Goal: Transaction & Acquisition: Book appointment/travel/reservation

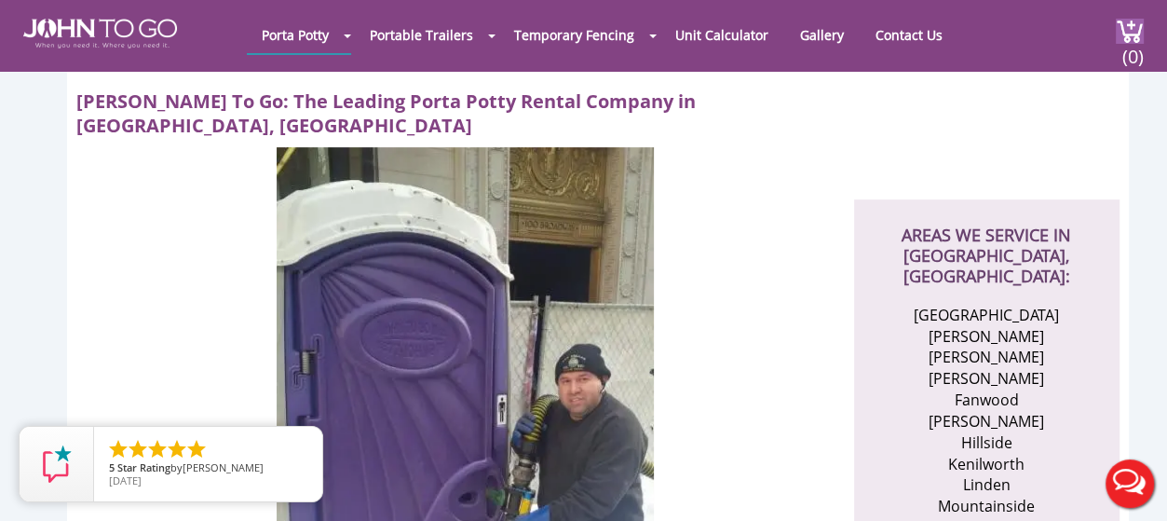
scroll to position [558, 0]
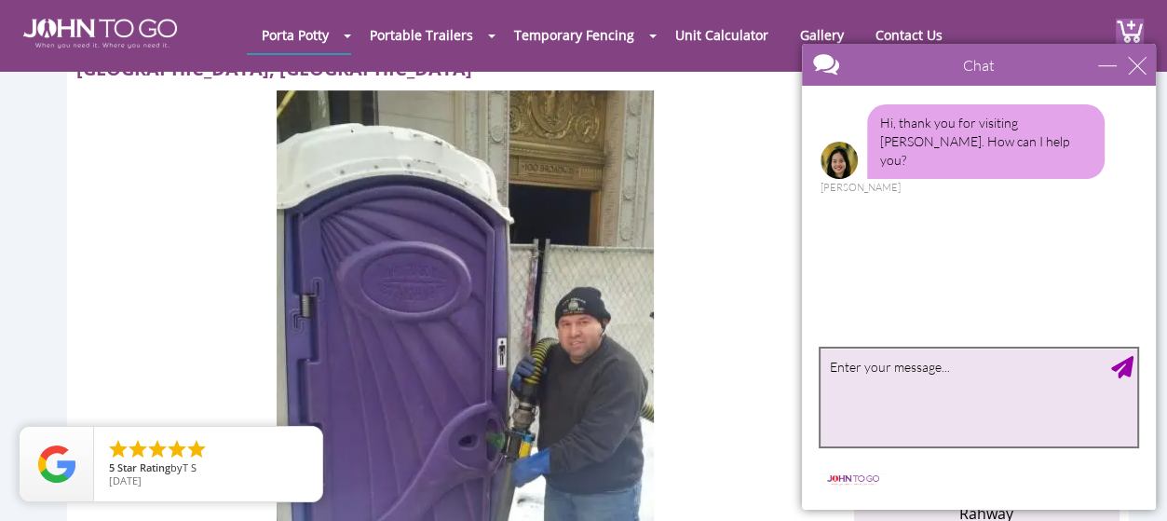
paste textarea "I am interested in receiving a quote for the rental of 2 portable toilets and 1…"
type textarea "I am interested in receiving a quote for the rental of 2 portable toilets and 1…"
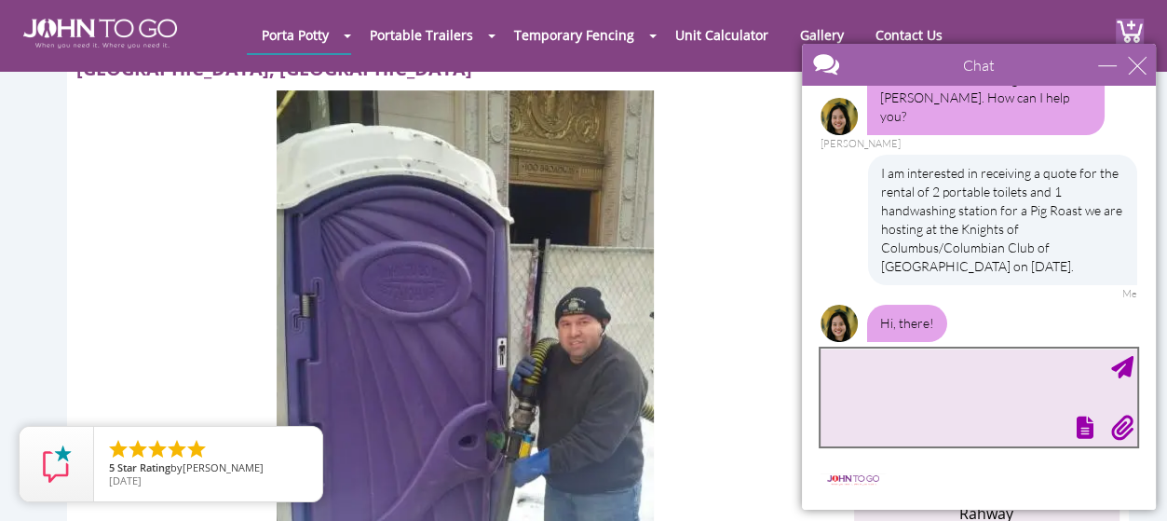
scroll to position [123, 0]
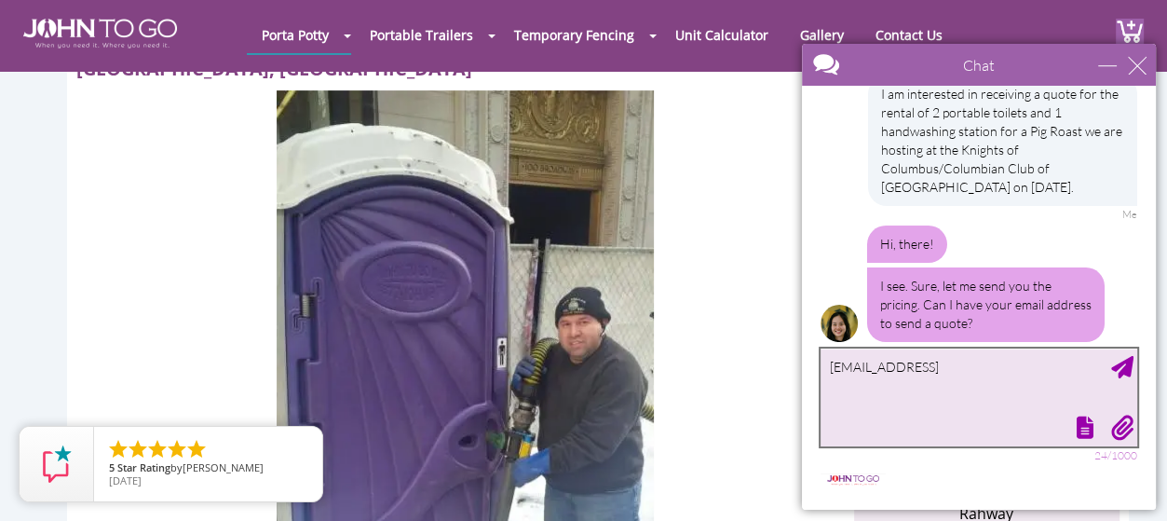
type textarea "[EMAIL_ADDRESS]"
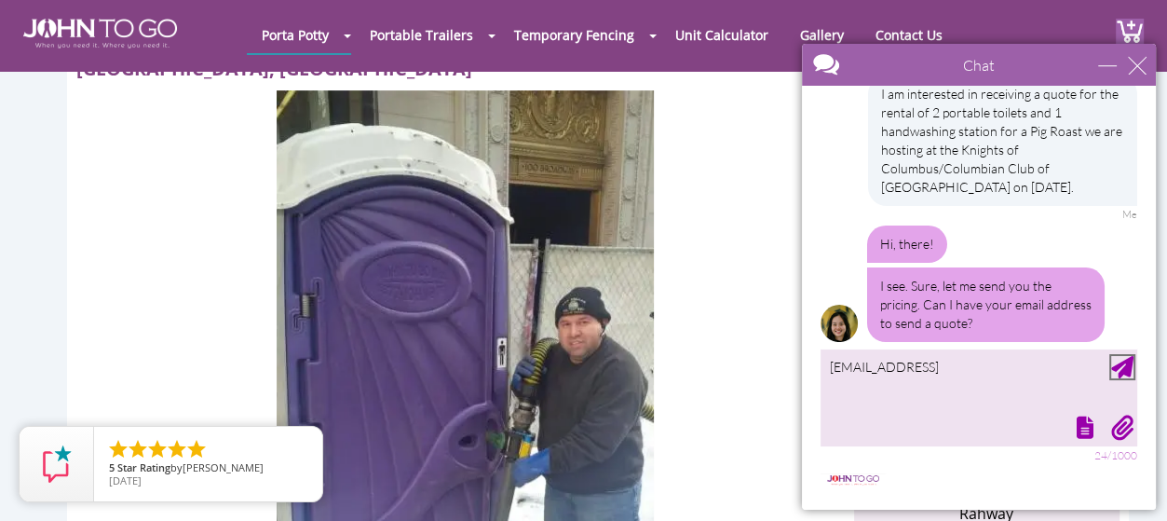
click at [1131, 369] on div "Send Message" at bounding box center [1122, 367] width 22 height 22
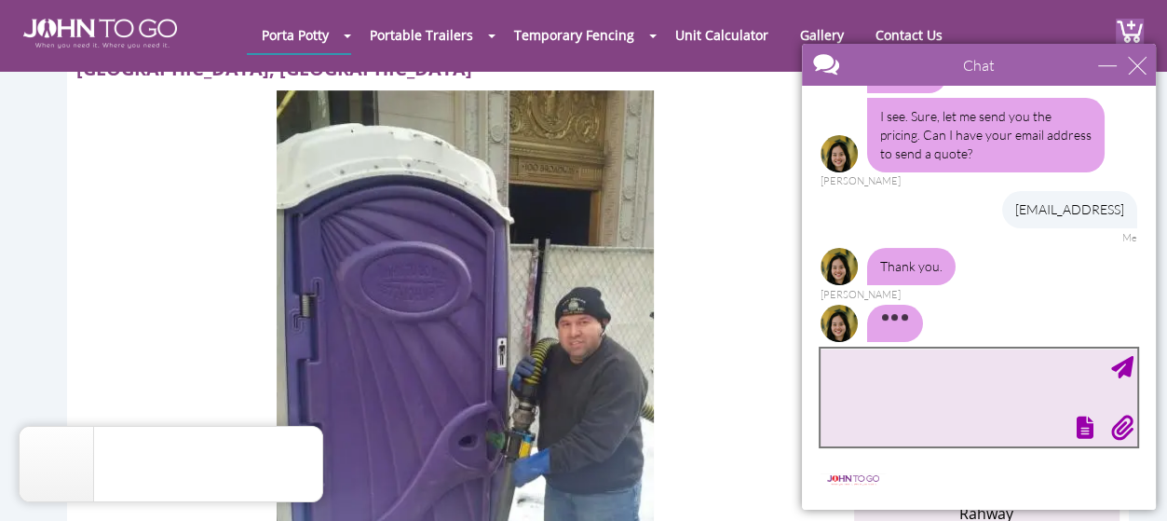
scroll to position [315, 0]
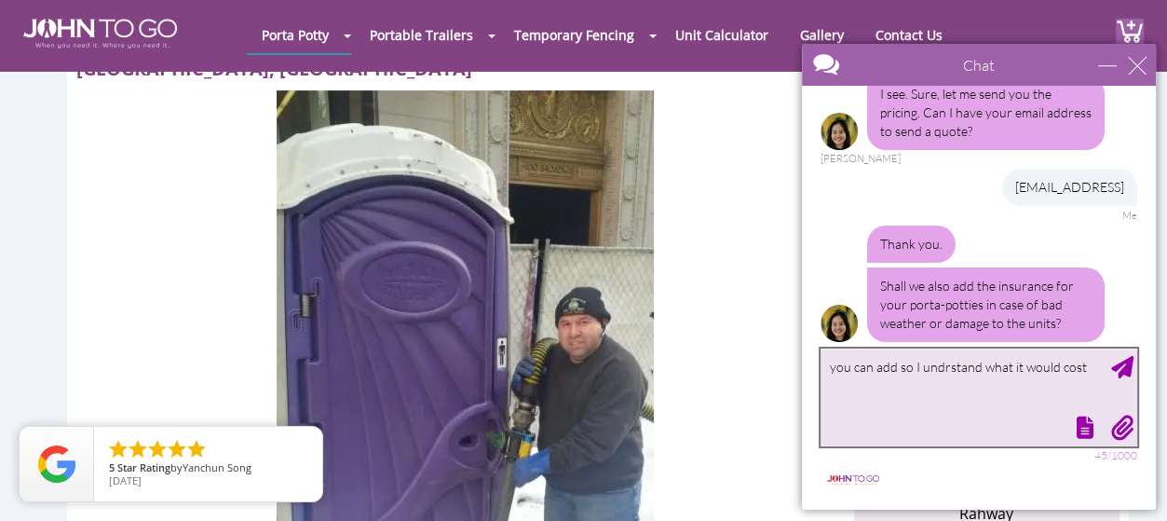
drag, startPoint x: 941, startPoint y: 365, endPoint x: 985, endPoint y: 361, distance: 43.9
click at [942, 365] on textarea "you can add so I undrstand what it would cost" at bounding box center [979, 397] width 317 height 98
type textarea "you can add so I understand what it would cost"
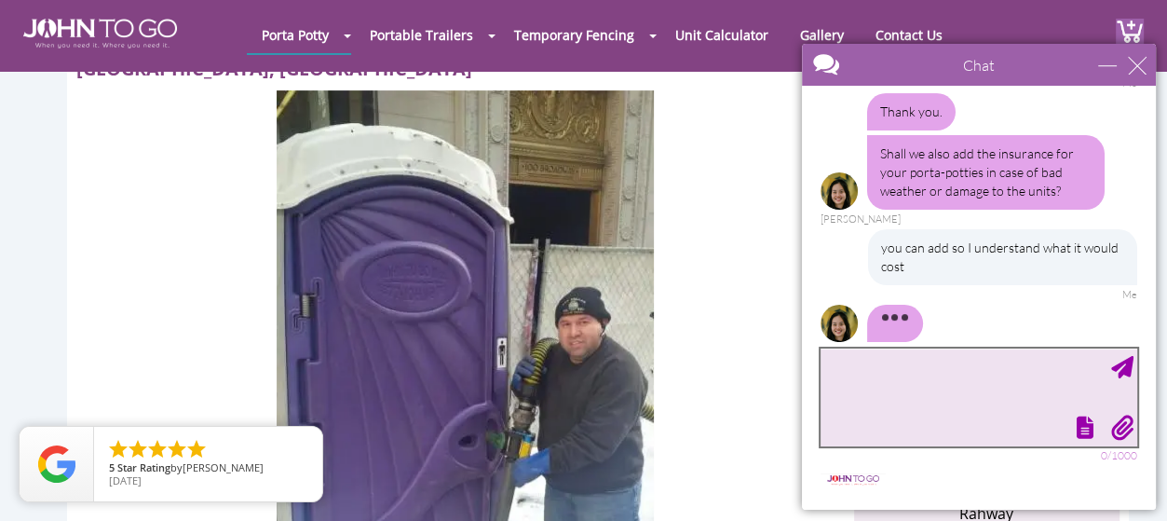
scroll to position [484, 0]
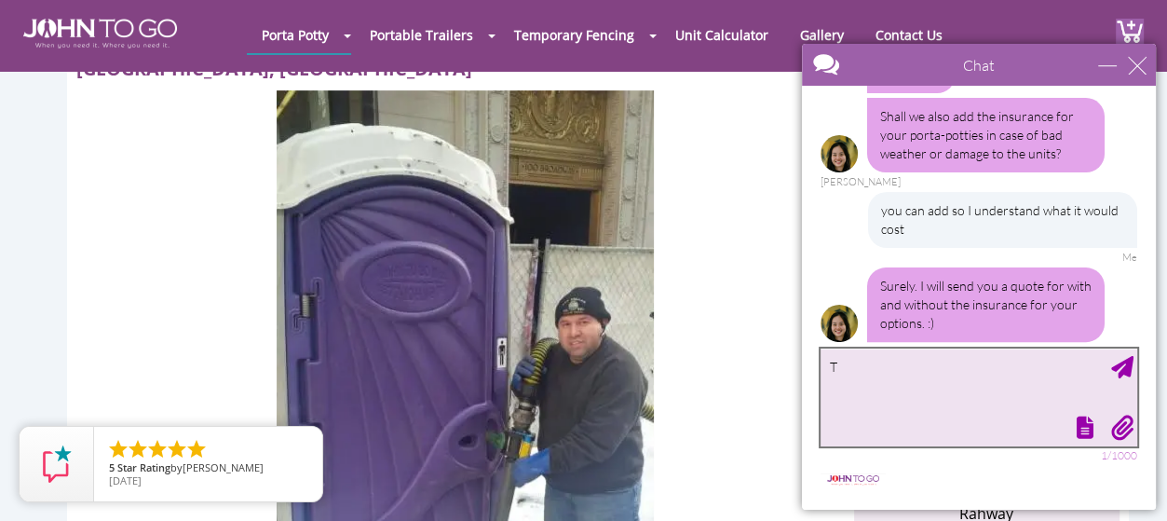
type textarea "TY"
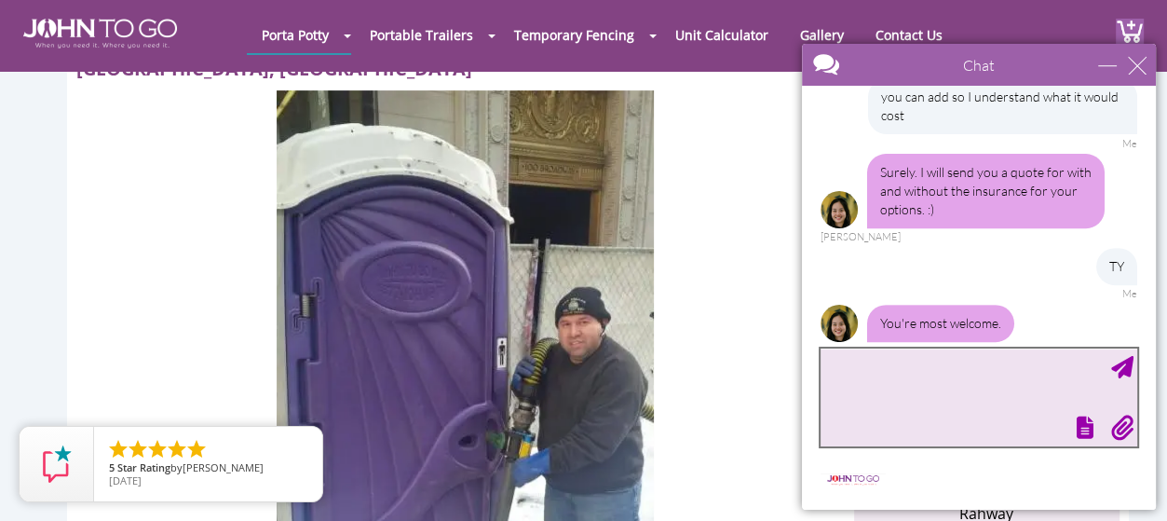
scroll to position [677, 0]
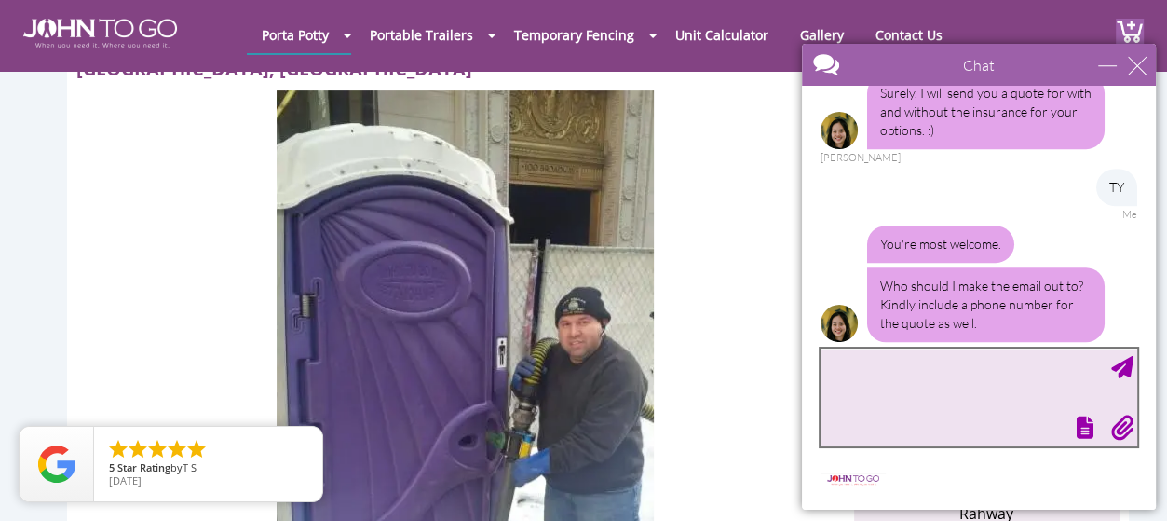
click at [911, 371] on textarea "type your message" at bounding box center [979, 397] width 317 height 98
type textarea "[PERSON_NAME]"
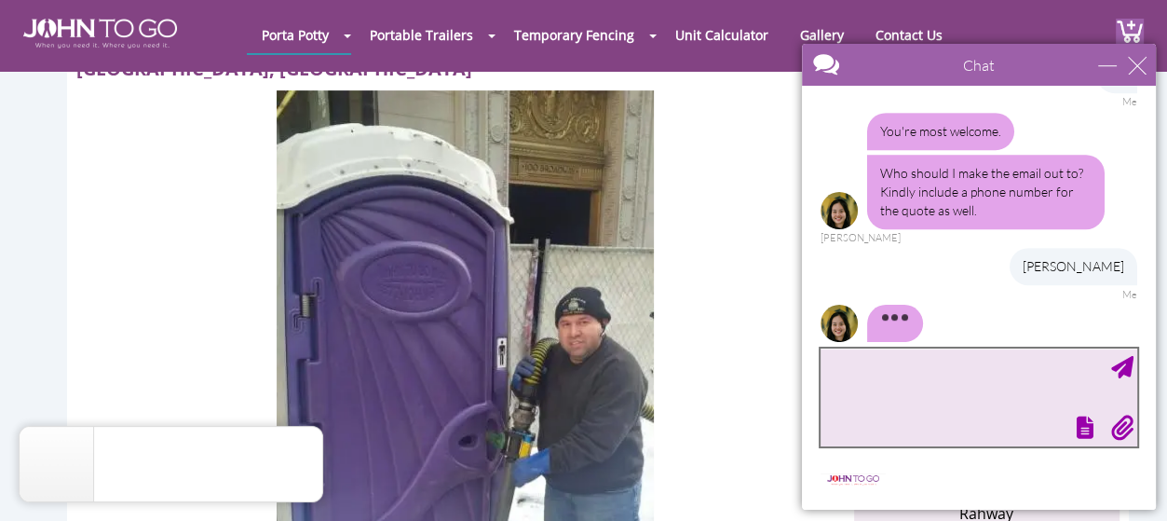
scroll to position [809, 0]
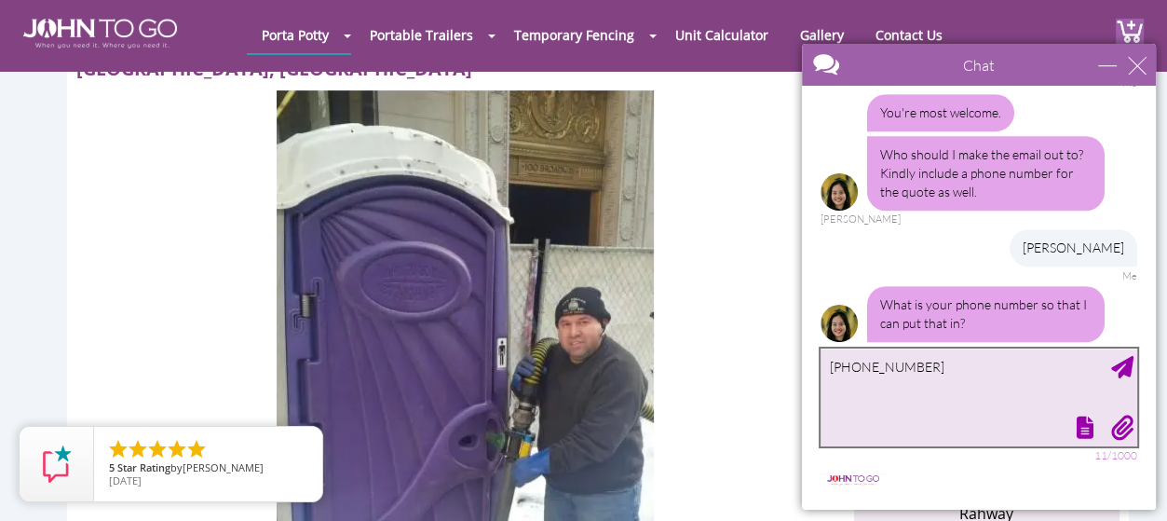
type textarea "[PHONE_NUMBER]"
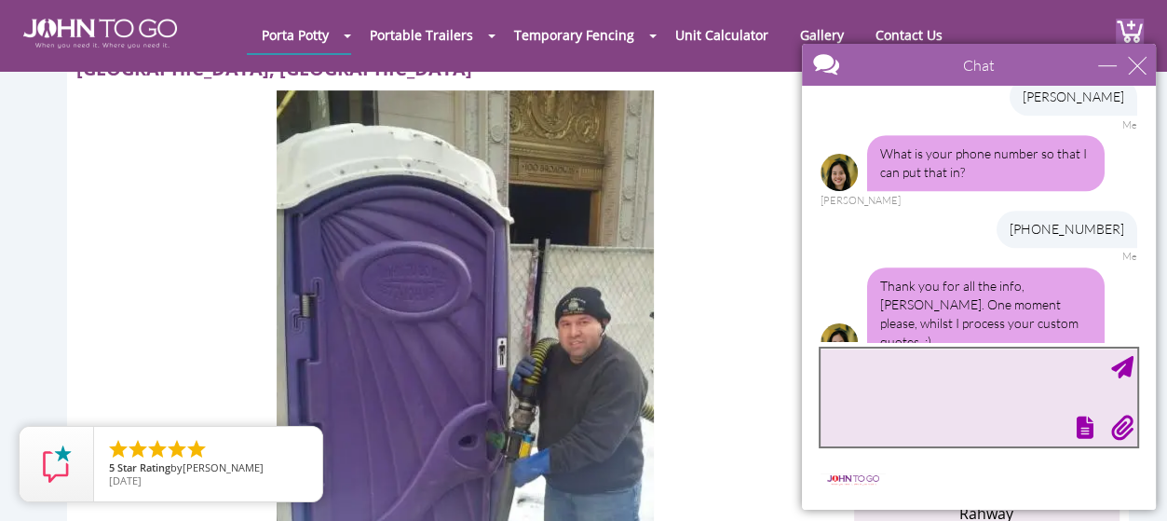
scroll to position [1095, 0]
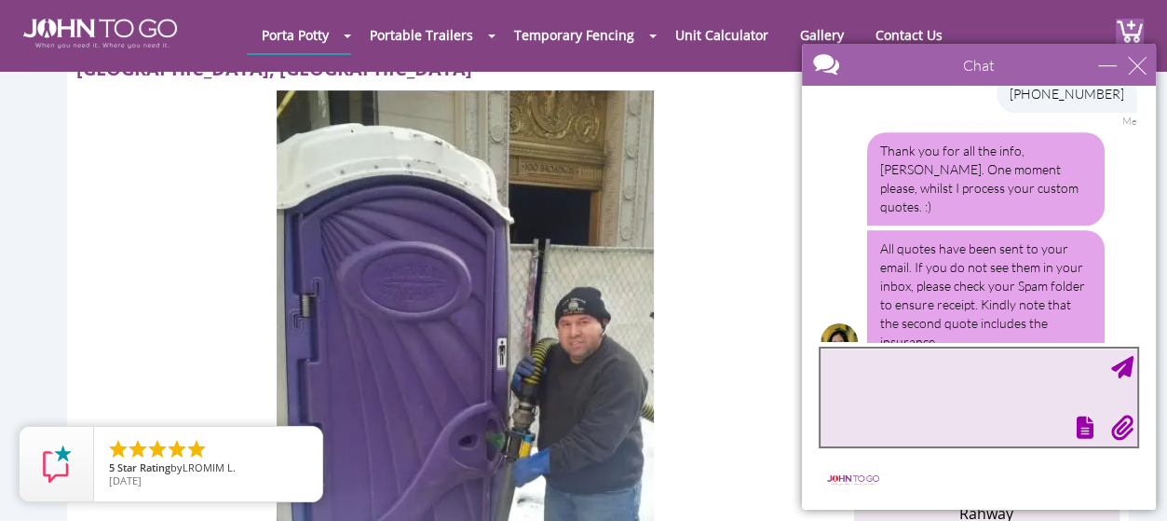
click at [916, 373] on textarea "type your message" at bounding box center [979, 397] width 317 height 98
type textarea "Thx"
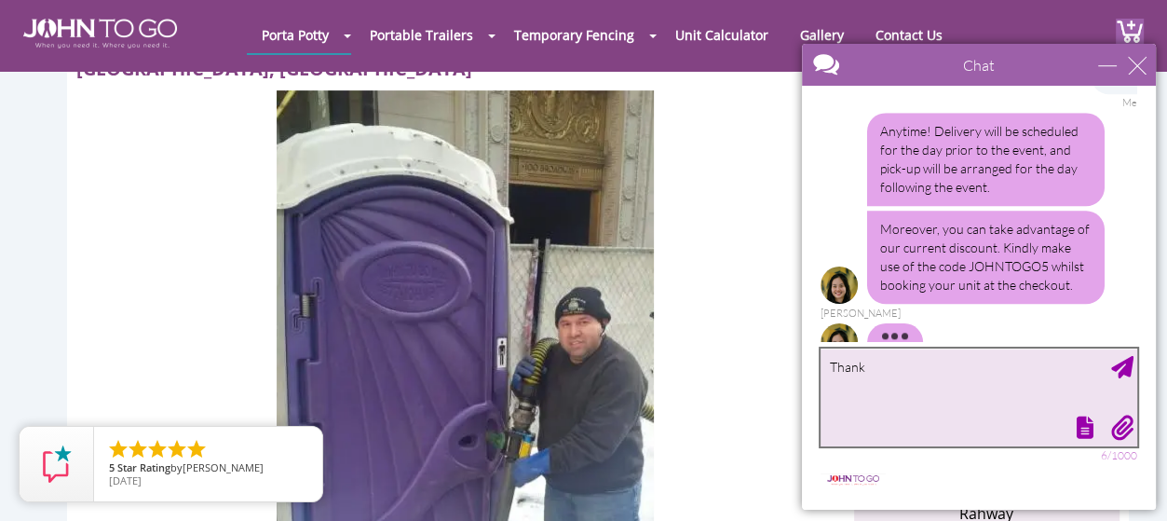
scroll to position [1421, 0]
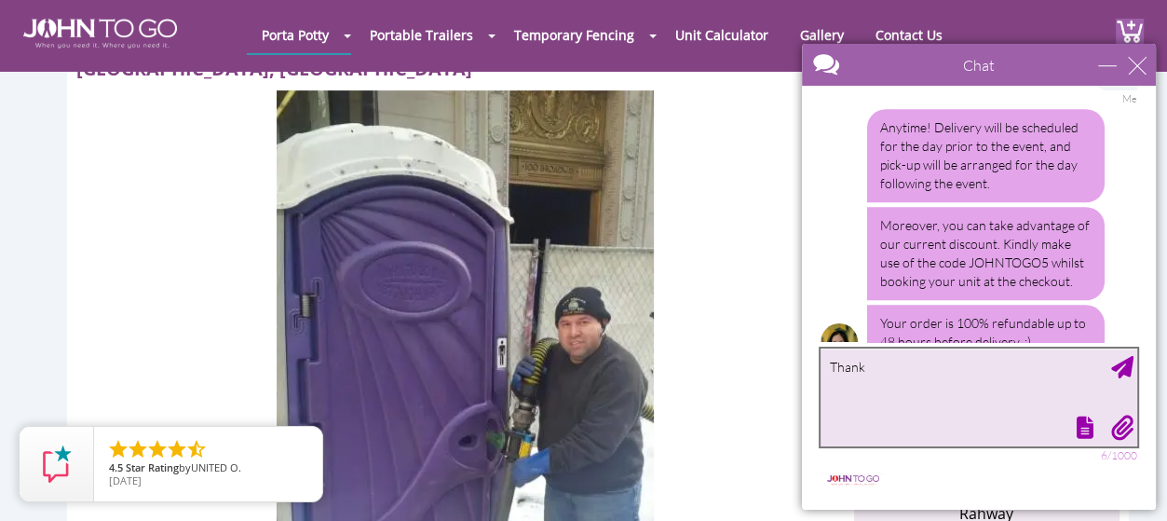
click at [916, 373] on textarea "Thank" at bounding box center [979, 397] width 317 height 98
type textarea "Thank you"
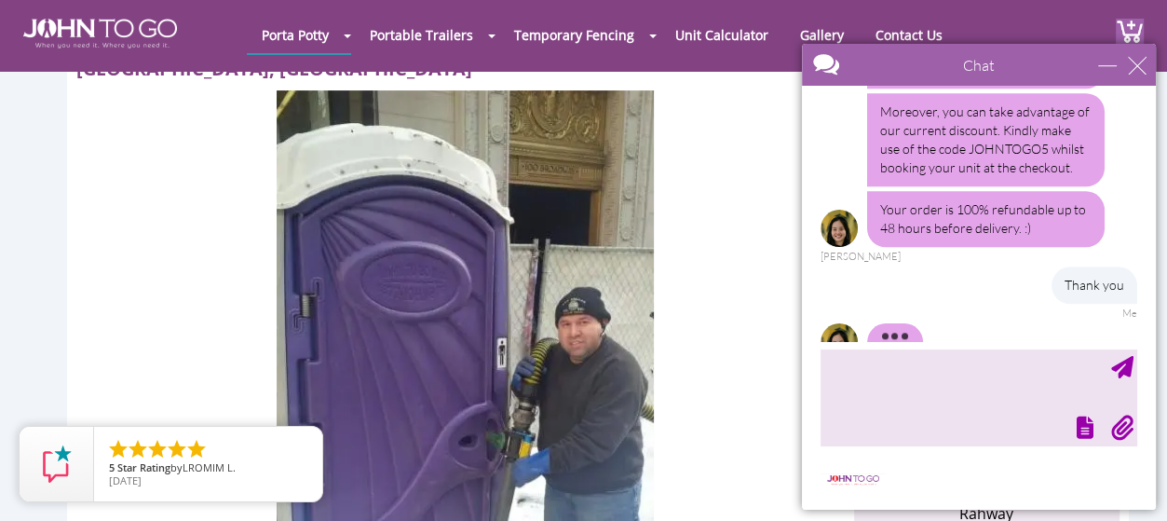
scroll to position [1554, 0]
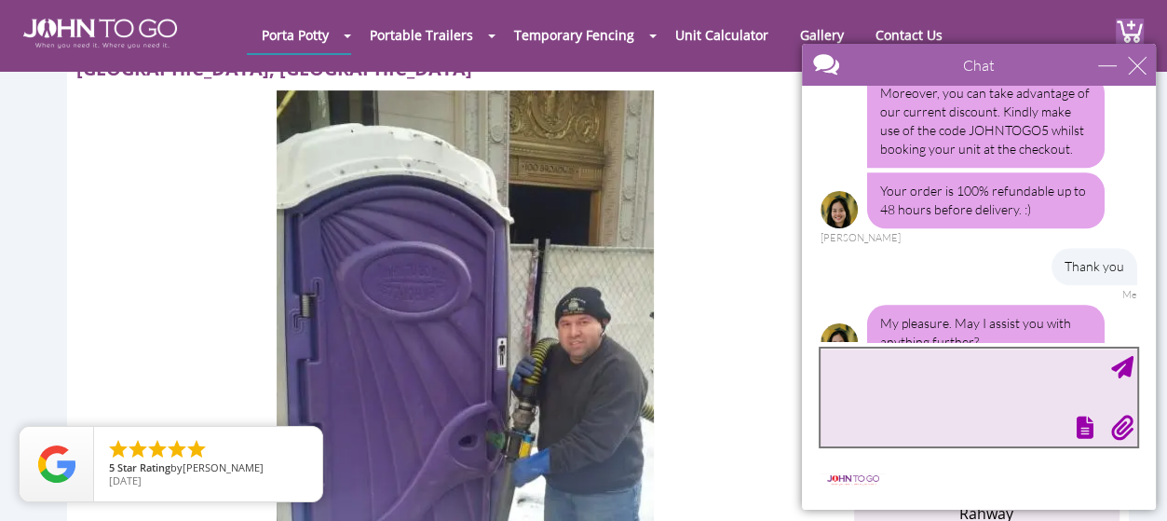
click at [914, 376] on textarea "type your message" at bounding box center [979, 397] width 317 height 98
type textarea "All good. Have a nic day"
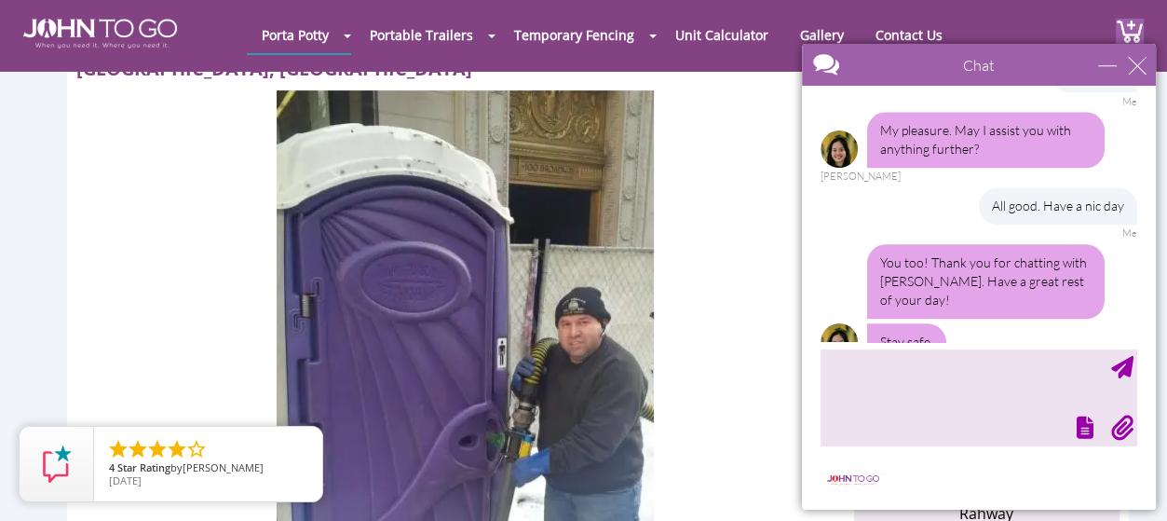
scroll to position [2033, 0]
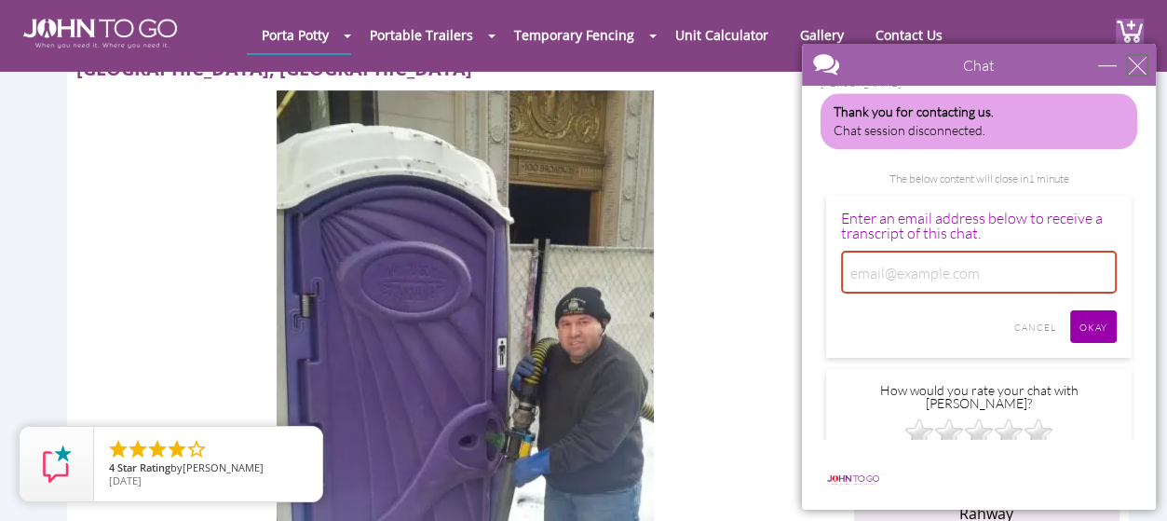
click at [1136, 71] on div "close" at bounding box center [1137, 65] width 19 height 19
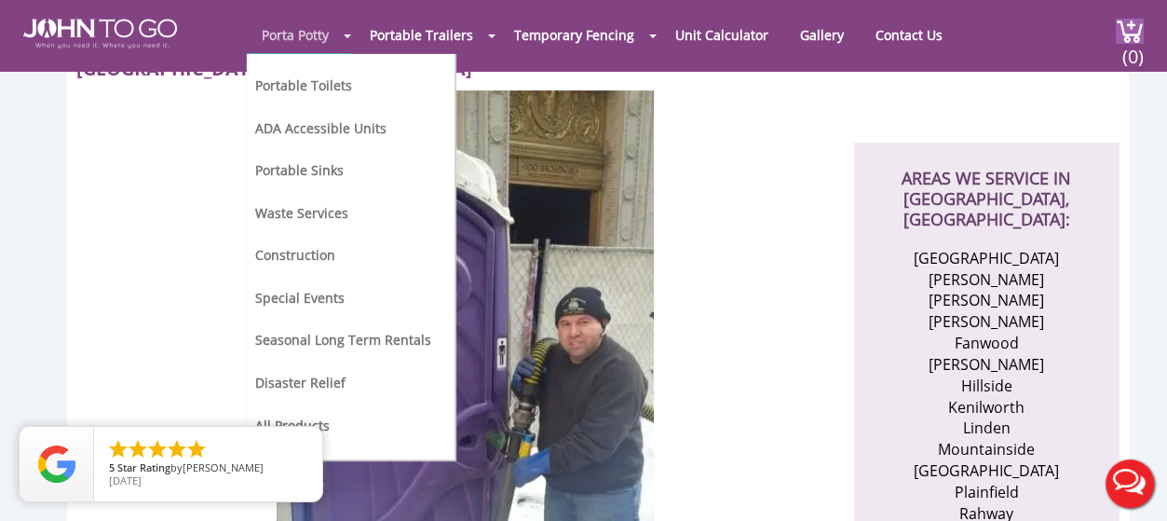
scroll to position [0, 0]
